Goal: Task Accomplishment & Management: Complete application form

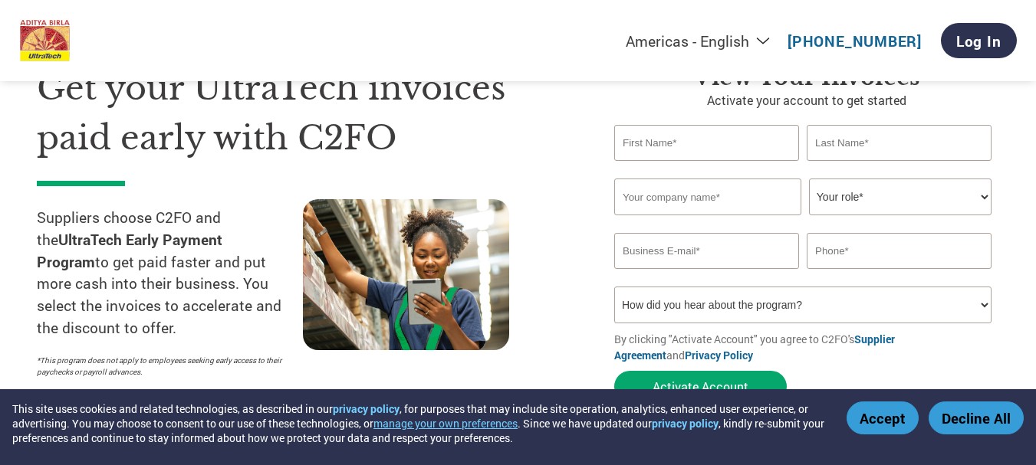
scroll to position [90, 0]
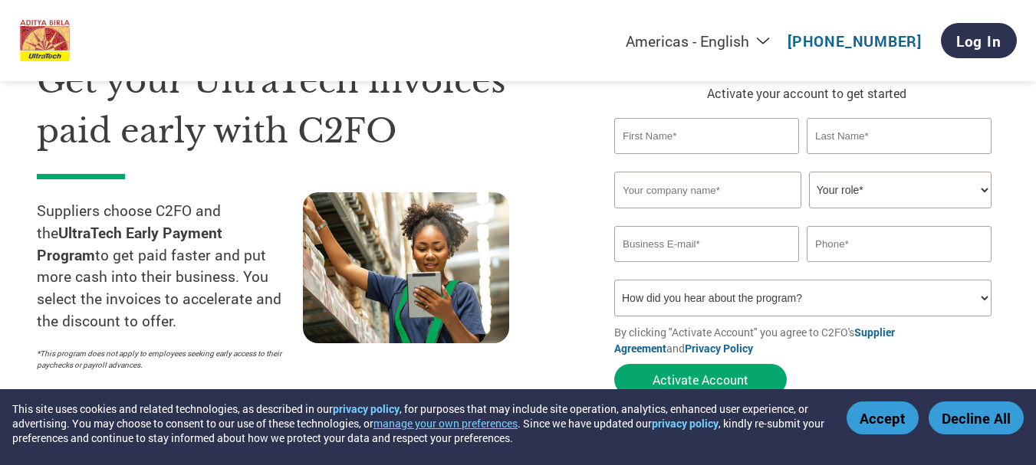
click at [709, 143] on input "text" at bounding box center [706, 136] width 185 height 36
type input "[PERSON_NAME]"
click at [870, 136] on input "text" at bounding box center [899, 136] width 185 height 36
type input "Sinha"
click at [722, 196] on input "text" at bounding box center [707, 190] width 187 height 37
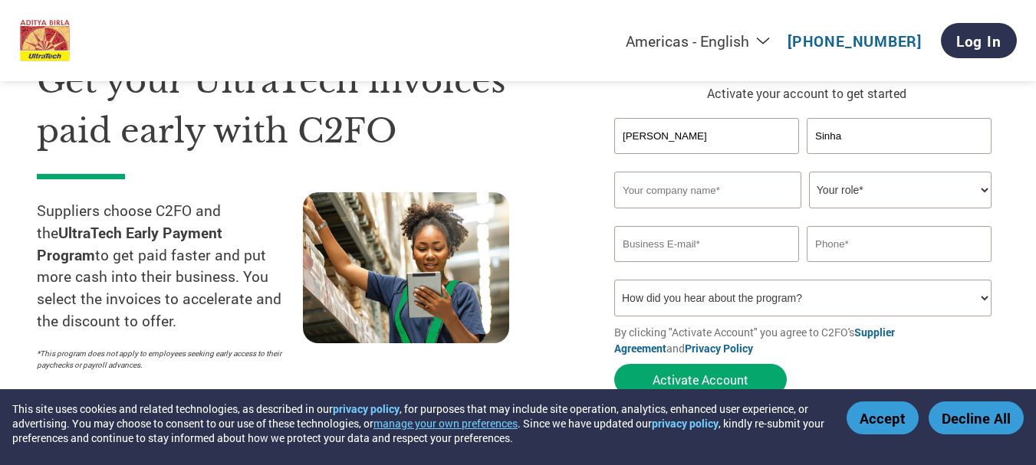
type input "[PERSON_NAME] Instrumentation (P) Limited"
click at [885, 193] on select "Your role* CFO Controller Credit Manager Finance Director Treasurer CEO Preside…" at bounding box center [900, 190] width 182 height 37
select select "OFFICE_MANAGER"
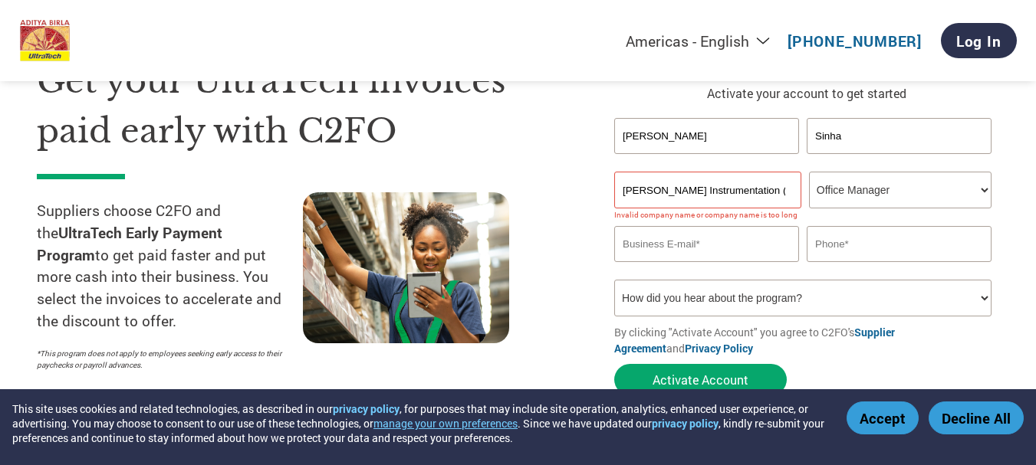
click at [809, 172] on select "Your role* CFO Controller Credit Manager Finance Director Treasurer CEO Preside…" at bounding box center [900, 190] width 182 height 37
click at [728, 249] on input "email" at bounding box center [706, 244] width 185 height 36
type input "[EMAIL_ADDRESS][DOMAIN_NAME]"
click at [874, 247] on input "text" at bounding box center [899, 244] width 185 height 36
type input "9430771058"
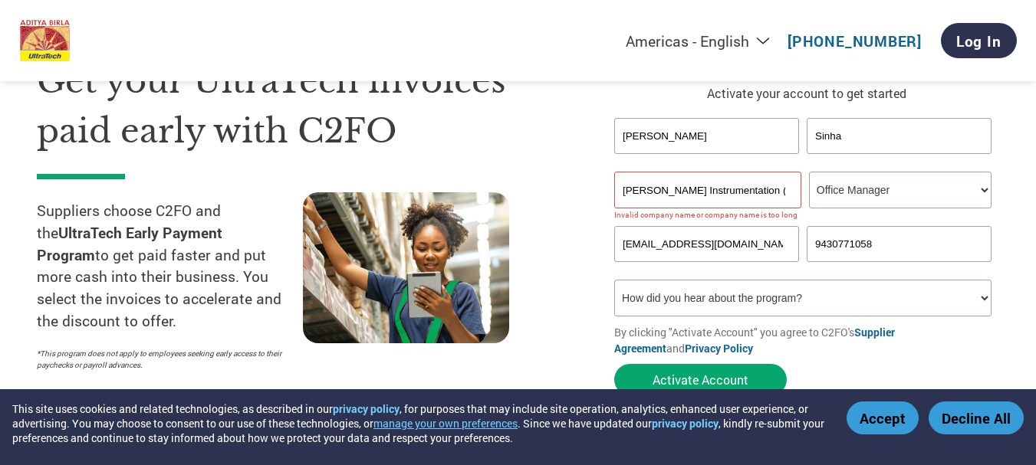
click at [724, 293] on select "How did you hear about the program? Received a letter Email Social Media Online…" at bounding box center [802, 298] width 377 height 37
click at [783, 297] on select "How did you hear about the program? Received a letter Email Social Media Online…" at bounding box center [802, 298] width 377 height 37
select select "Other"
click at [614, 280] on select "How did you hear about the program? Received a letter Email Social Media Online…" at bounding box center [802, 298] width 377 height 37
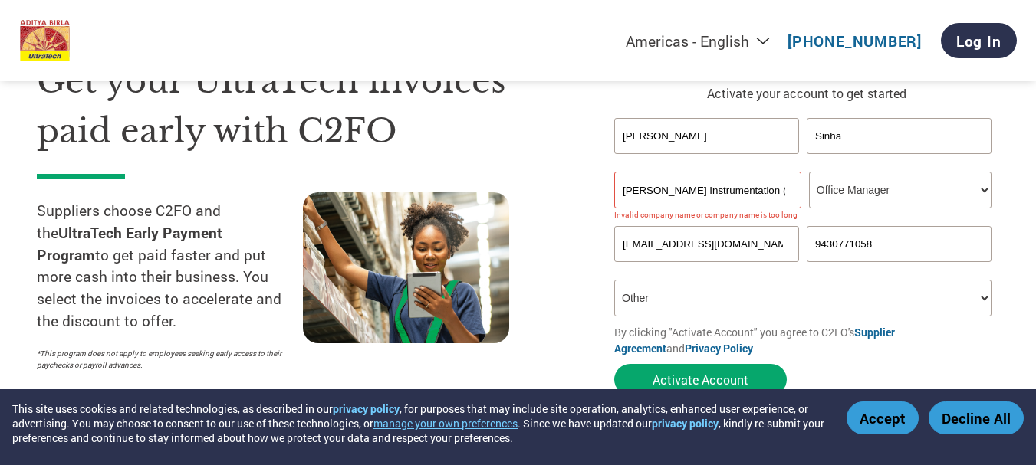
click at [984, 298] on select "How did you hear about the program? Received a letter Email Social Media Online…" at bounding box center [802, 298] width 377 height 37
click at [614, 280] on select "How did you hear about the program? Received a letter Email Social Media Online…" at bounding box center [802, 298] width 377 height 37
click at [985, 302] on select "How did you hear about the program? Received a letter Email Social Media Online…" at bounding box center [802, 298] width 377 height 37
click at [895, 334] on link "Supplier Agreement" at bounding box center [754, 340] width 281 height 31
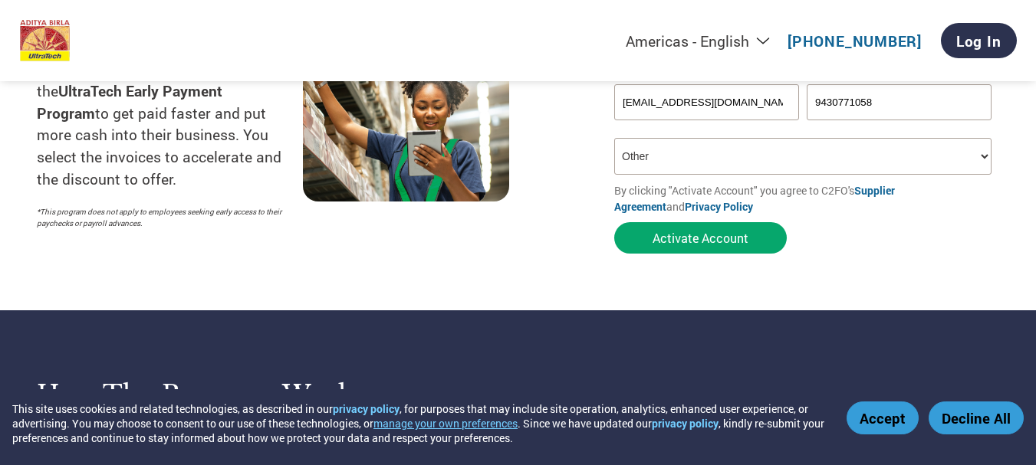
scroll to position [258, 0]
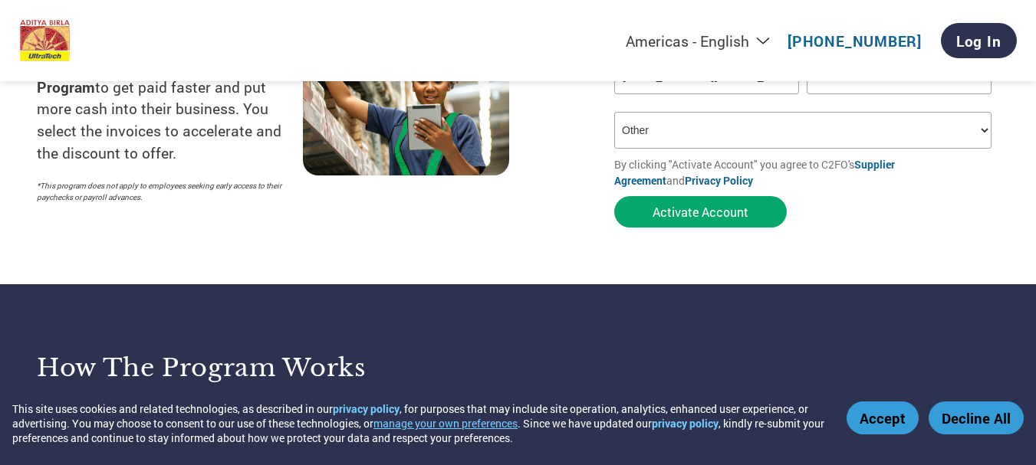
click at [692, 205] on button "Activate Account" at bounding box center [700, 211] width 173 height 31
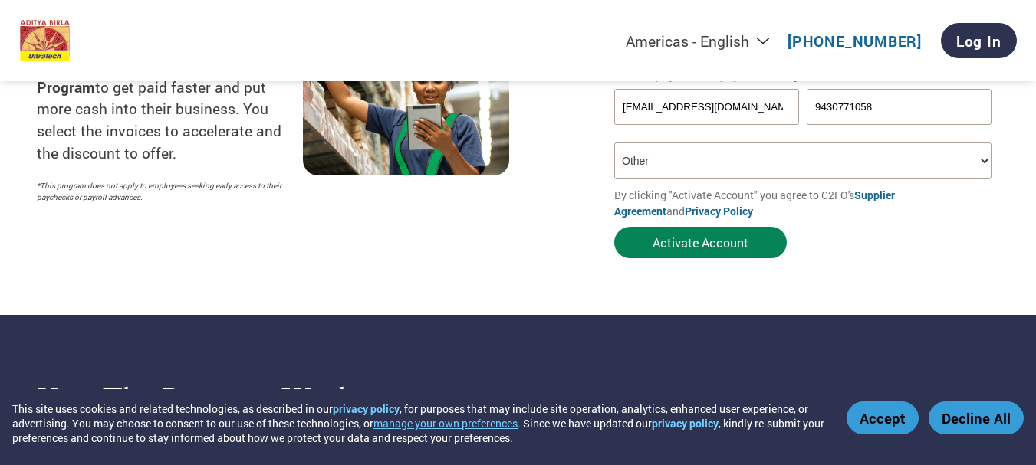
click at [680, 242] on button "Activate Account" at bounding box center [700, 242] width 173 height 31
click at [702, 240] on button "Activate Account" at bounding box center [700, 242] width 173 height 31
